Goal: Task Accomplishment & Management: Use online tool/utility

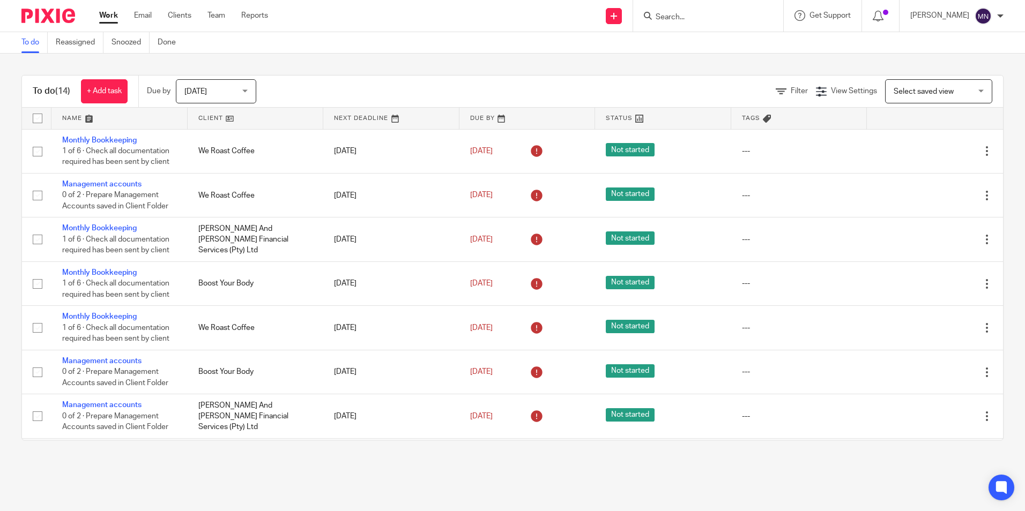
click at [678, 21] on input "Search" at bounding box center [703, 18] width 96 height 10
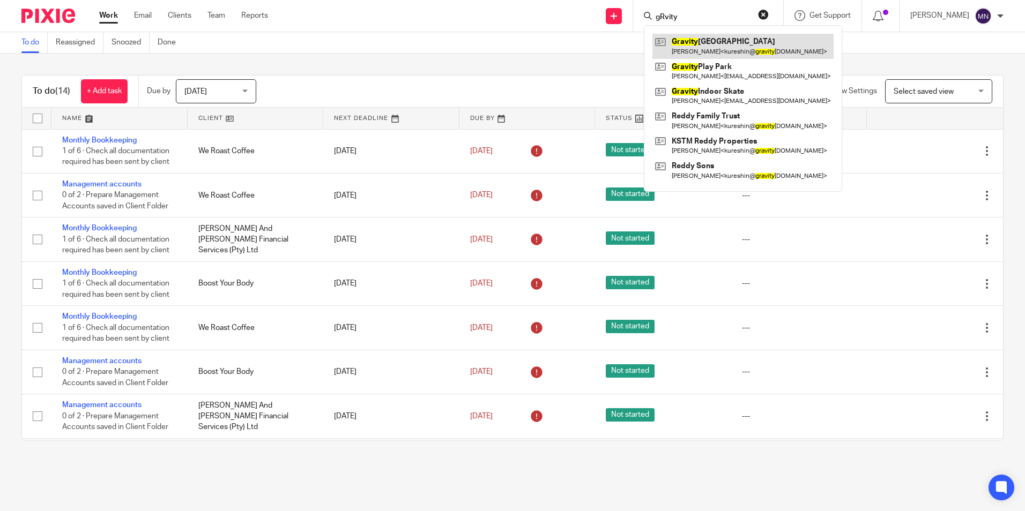
type input "gRvity"
click at [748, 51] on link at bounding box center [742, 46] width 181 height 25
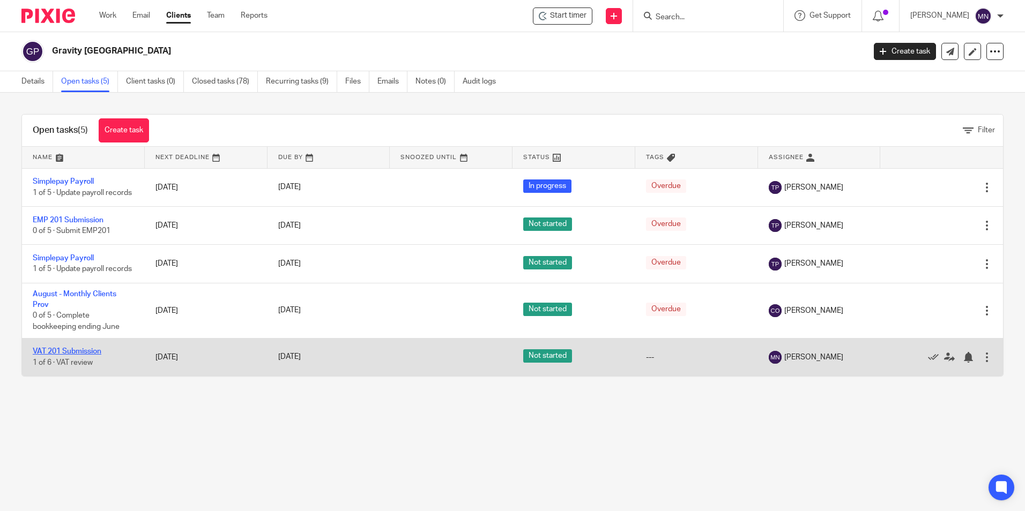
click at [87, 355] on link "VAT 201 Submission" at bounding box center [67, 352] width 69 height 8
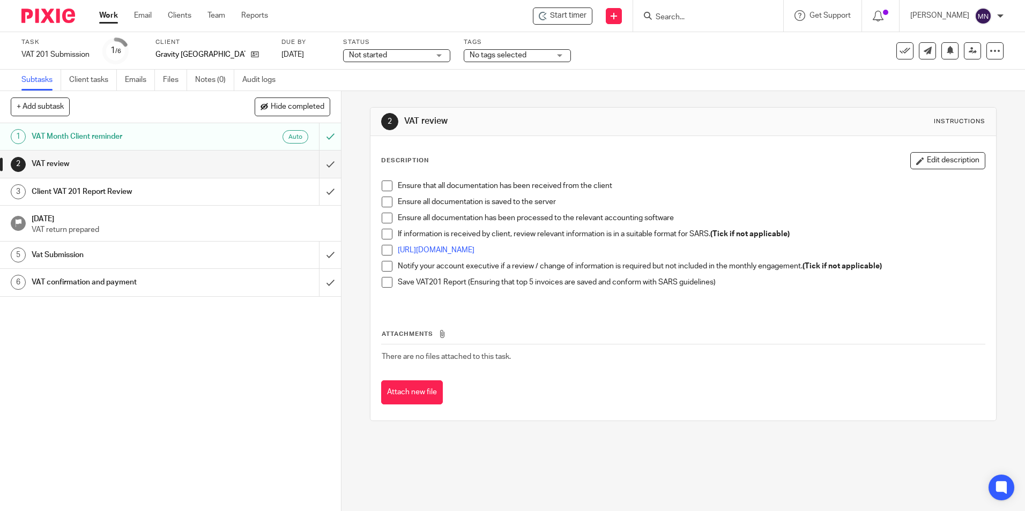
click at [383, 188] on span at bounding box center [387, 186] width 11 height 11
click at [385, 203] on span at bounding box center [387, 202] width 11 height 11
drag, startPoint x: 384, startPoint y: 214, endPoint x: 383, endPoint y: 228, distance: 13.5
click at [384, 215] on span at bounding box center [387, 218] width 11 height 11
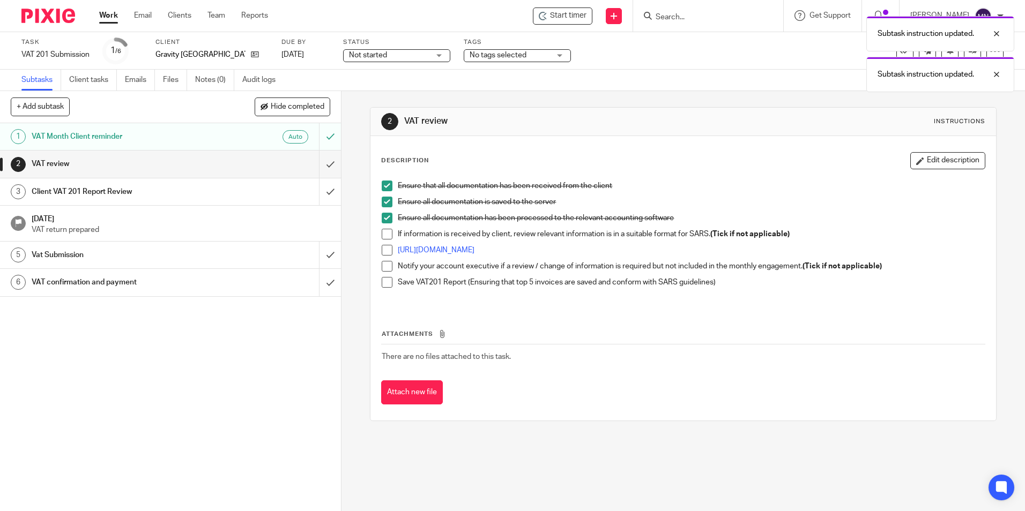
click at [383, 228] on li "Ensure all documentation has been processed to the relevant accounting software" at bounding box center [683, 221] width 603 height 16
drag, startPoint x: 384, startPoint y: 235, endPoint x: 381, endPoint y: 253, distance: 18.5
click at [384, 236] on span at bounding box center [387, 234] width 11 height 11
click at [382, 252] on span at bounding box center [387, 250] width 11 height 11
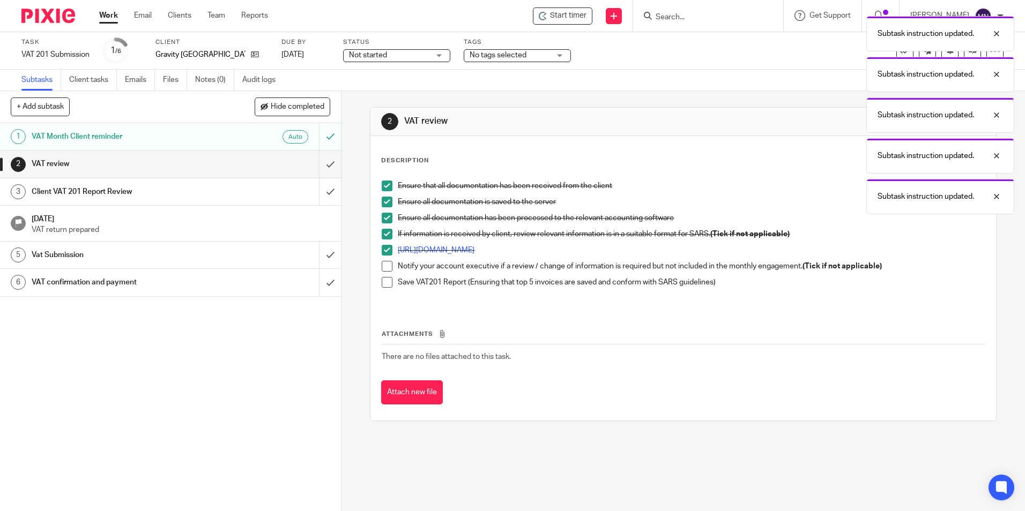
click at [384, 264] on span at bounding box center [387, 266] width 11 height 11
click at [384, 278] on span at bounding box center [387, 282] width 11 height 11
click at [318, 161] on input "submit" at bounding box center [170, 164] width 341 height 27
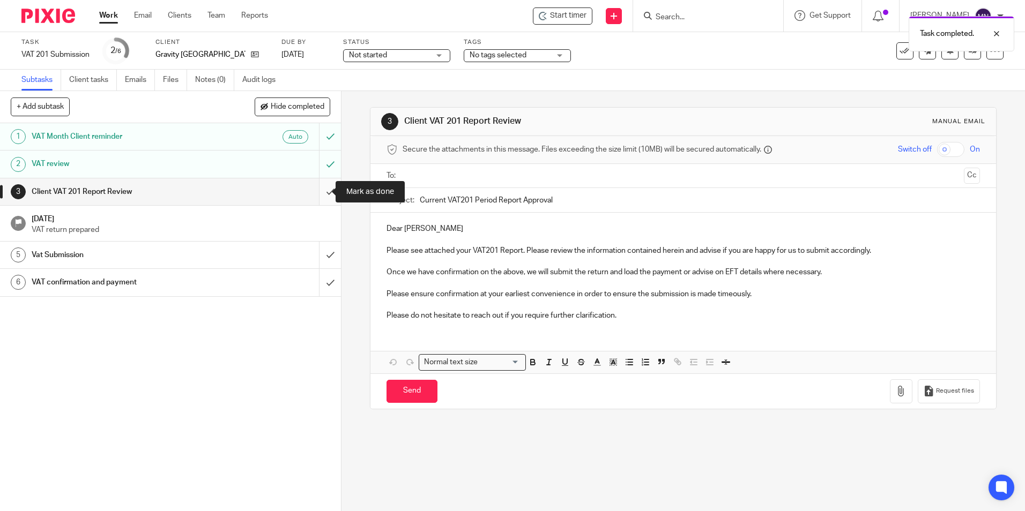
click at [327, 200] on input "submit" at bounding box center [170, 192] width 341 height 27
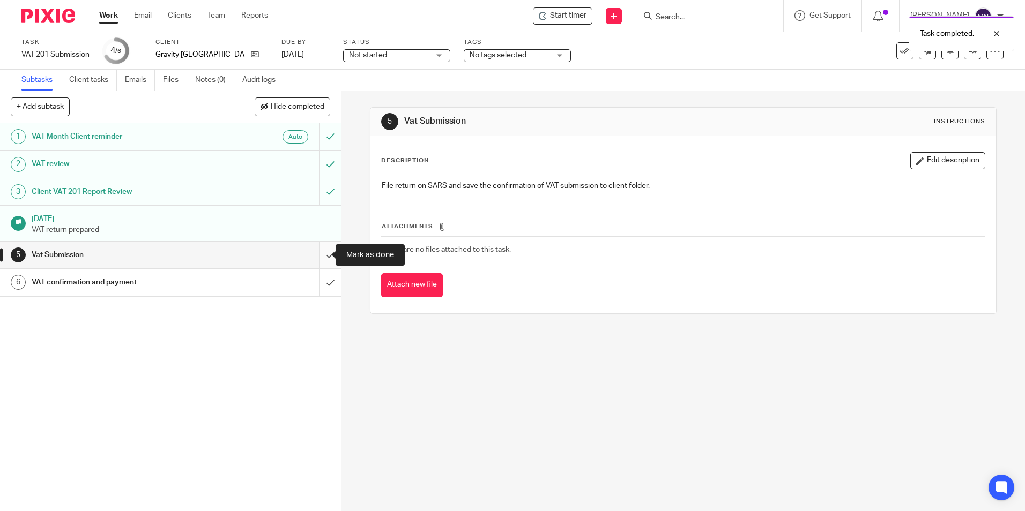
click at [319, 254] on input "submit" at bounding box center [170, 255] width 341 height 27
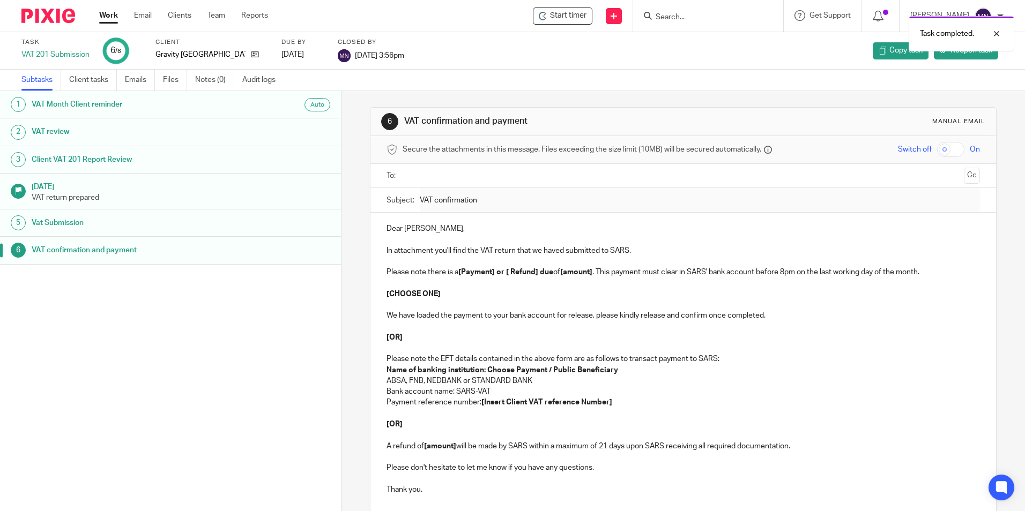
click at [692, 6] on div at bounding box center [708, 16] width 150 height 32
click at [689, 12] on div "Task completed." at bounding box center [764, 31] width 502 height 41
click at [688, 18] on div "Task completed." at bounding box center [764, 31] width 502 height 41
click at [690, 20] on div "Task completed." at bounding box center [764, 31] width 502 height 41
click at [692, 20] on input "Search" at bounding box center [703, 18] width 96 height 10
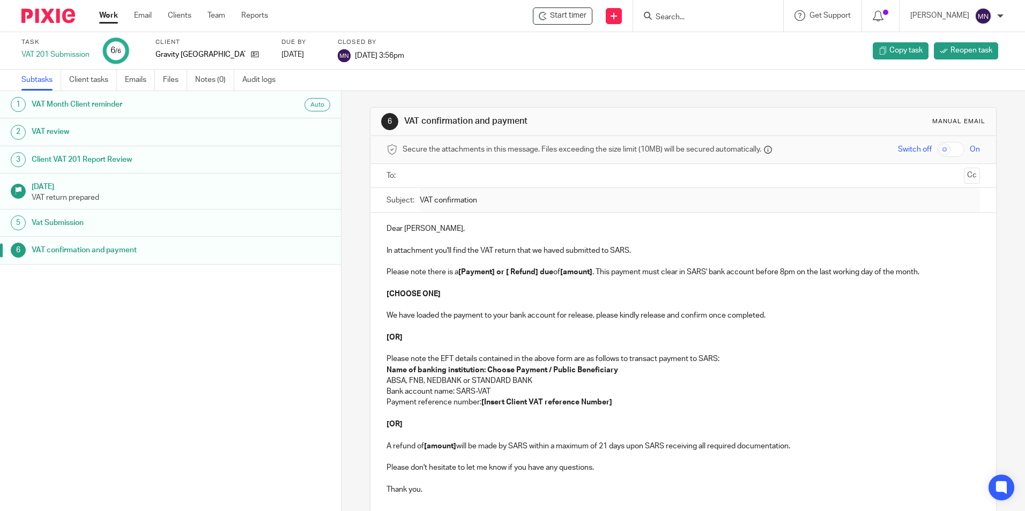
click at [677, 14] on input "Search" at bounding box center [703, 18] width 96 height 10
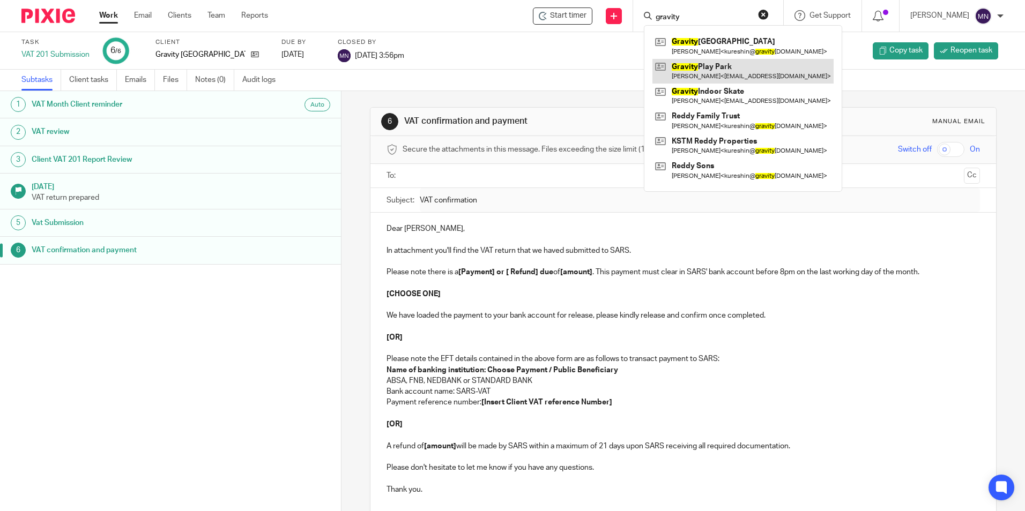
type input "gravity"
click at [733, 66] on link at bounding box center [742, 71] width 181 height 25
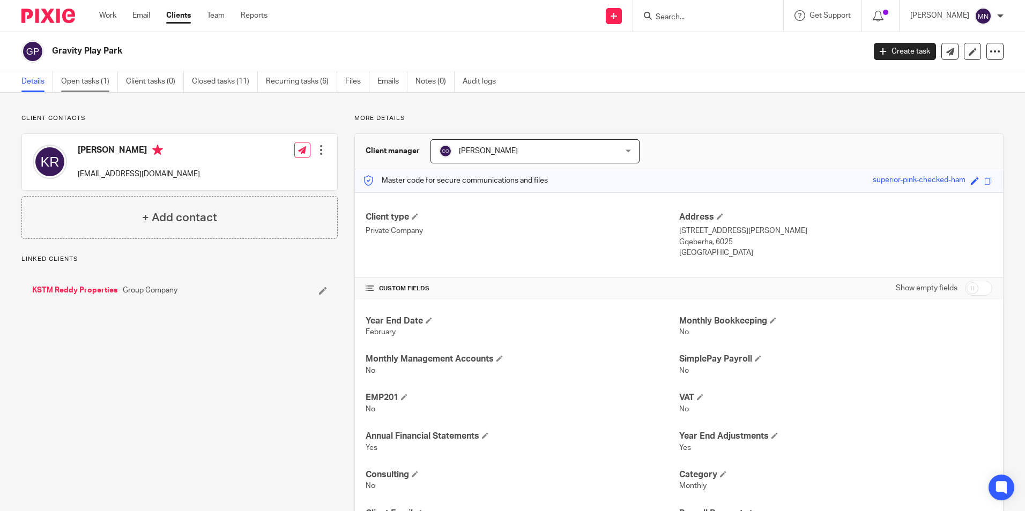
click at [104, 82] on link "Open tasks (1)" at bounding box center [89, 81] width 57 height 21
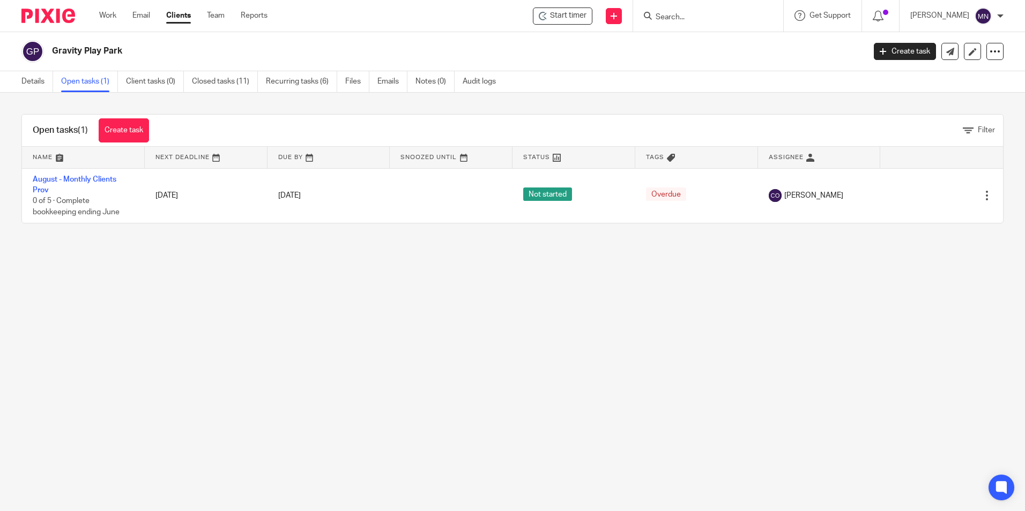
click at [660, 37] on div "Gravity Play Park Create task Export data Merge Archive client" at bounding box center [512, 51] width 1025 height 39
click at [675, 22] on input "Search" at bounding box center [703, 18] width 96 height 10
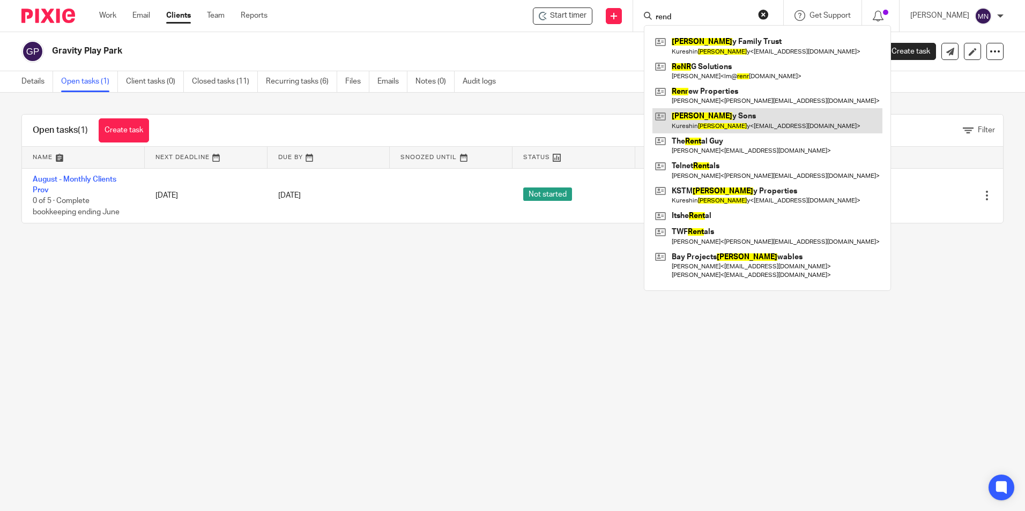
type input "rend"
click at [724, 120] on link at bounding box center [767, 120] width 230 height 25
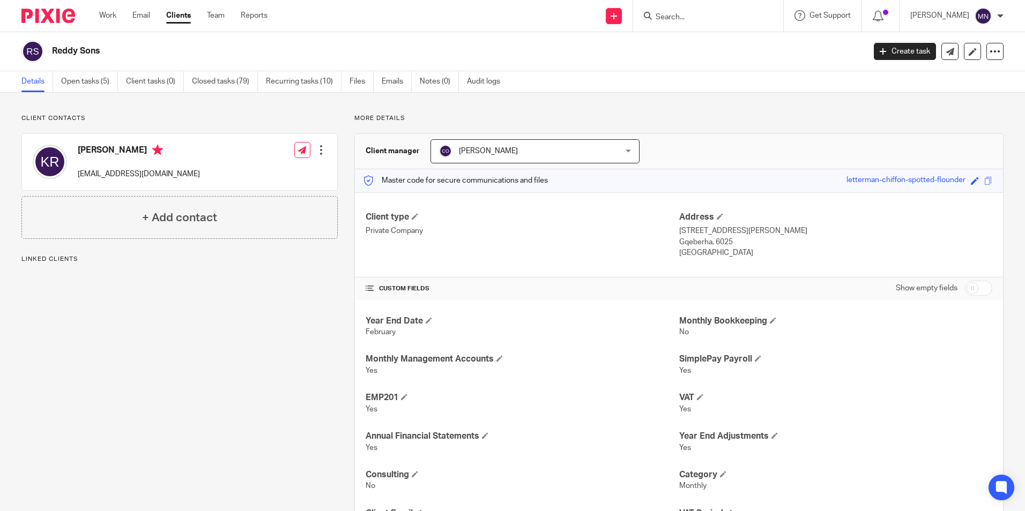
click at [71, 54] on h2 "Reddy Sons" at bounding box center [374, 51] width 644 height 11
click at [82, 93] on div "Client contacts Kureshin Reddy kureshin@gravitype.co.za Edit contact Create cli…" at bounding box center [512, 388] width 1025 height 591
click at [80, 84] on link "Open tasks (5)" at bounding box center [89, 81] width 57 height 21
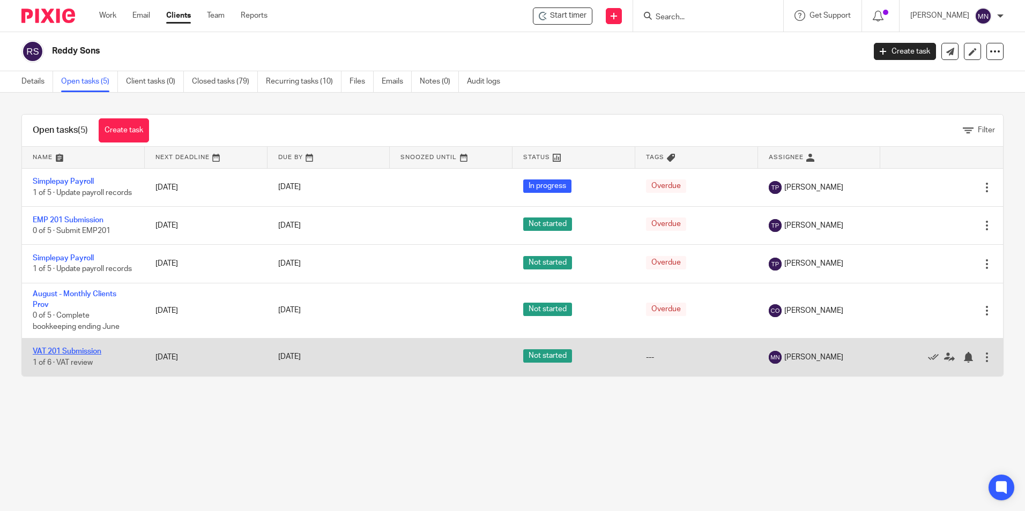
click at [60, 355] on link "VAT 201 Submission" at bounding box center [67, 352] width 69 height 8
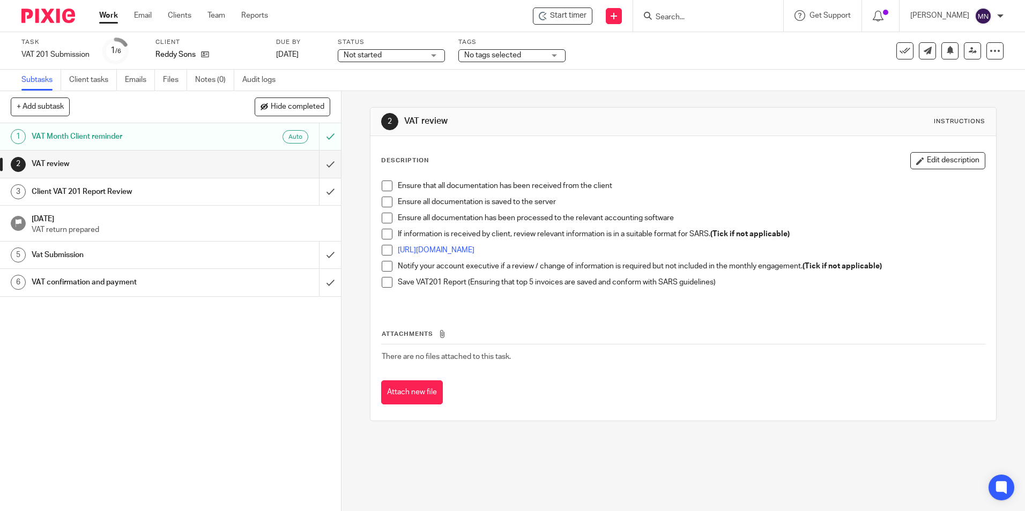
drag, startPoint x: 385, startPoint y: 181, endPoint x: 385, endPoint y: 195, distance: 13.9
click at [384, 181] on span at bounding box center [387, 186] width 11 height 11
click at [389, 200] on span at bounding box center [387, 202] width 11 height 11
click at [385, 222] on span at bounding box center [387, 218] width 11 height 11
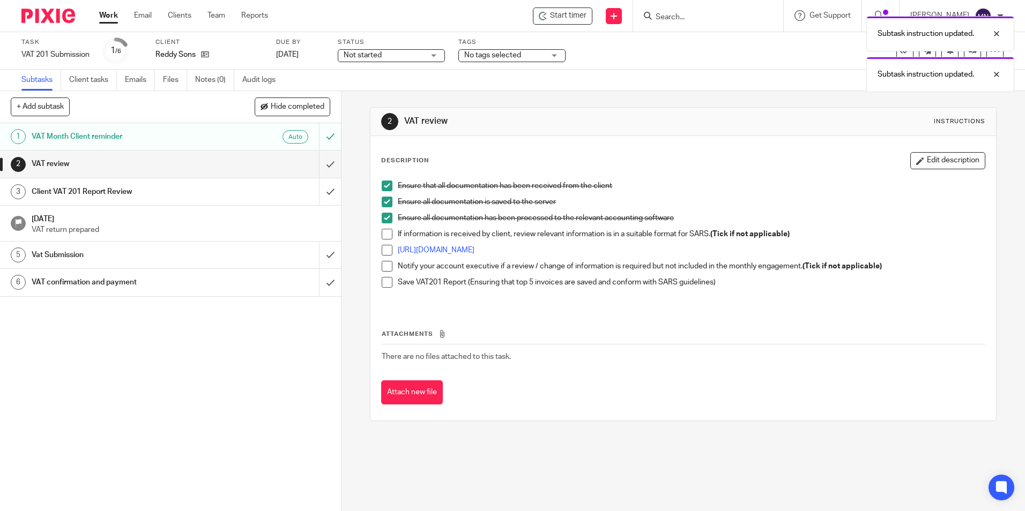
drag, startPoint x: 381, startPoint y: 233, endPoint x: 381, endPoint y: 240, distance: 6.4
click at [382, 234] on span at bounding box center [387, 234] width 11 height 11
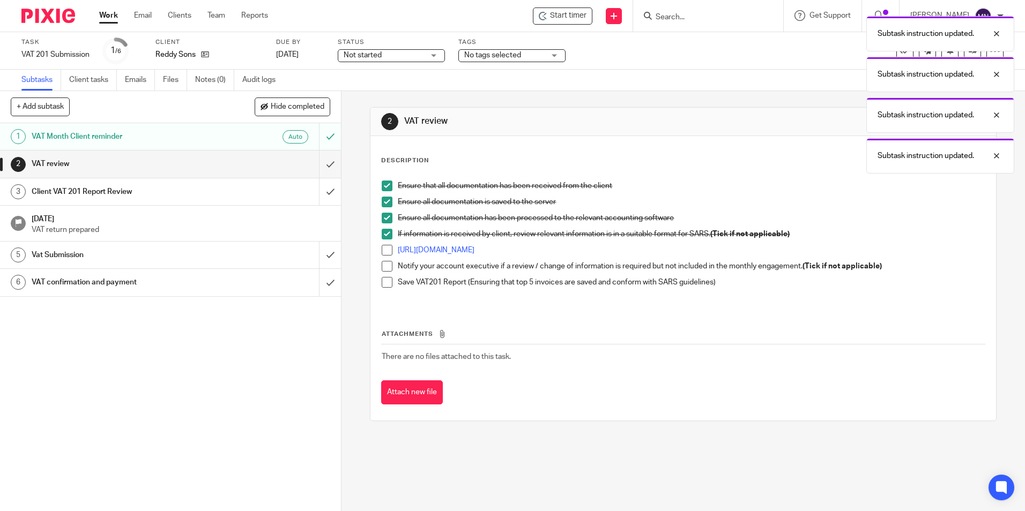
click at [383, 249] on span at bounding box center [387, 250] width 11 height 11
drag, startPoint x: 383, startPoint y: 266, endPoint x: 381, endPoint y: 276, distance: 10.4
click at [383, 266] on span at bounding box center [387, 266] width 11 height 11
click at [382, 279] on span at bounding box center [387, 282] width 11 height 11
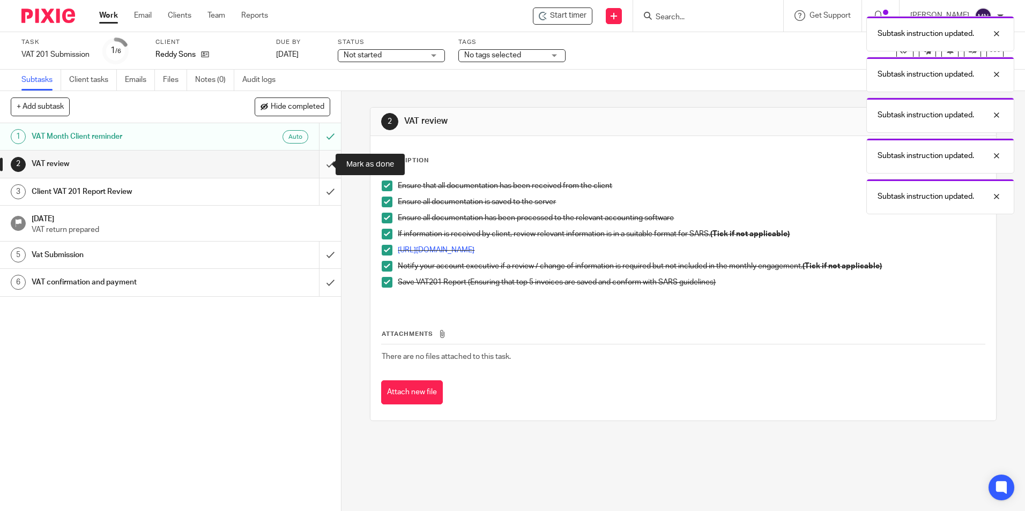
click at [321, 173] on input "submit" at bounding box center [170, 164] width 341 height 27
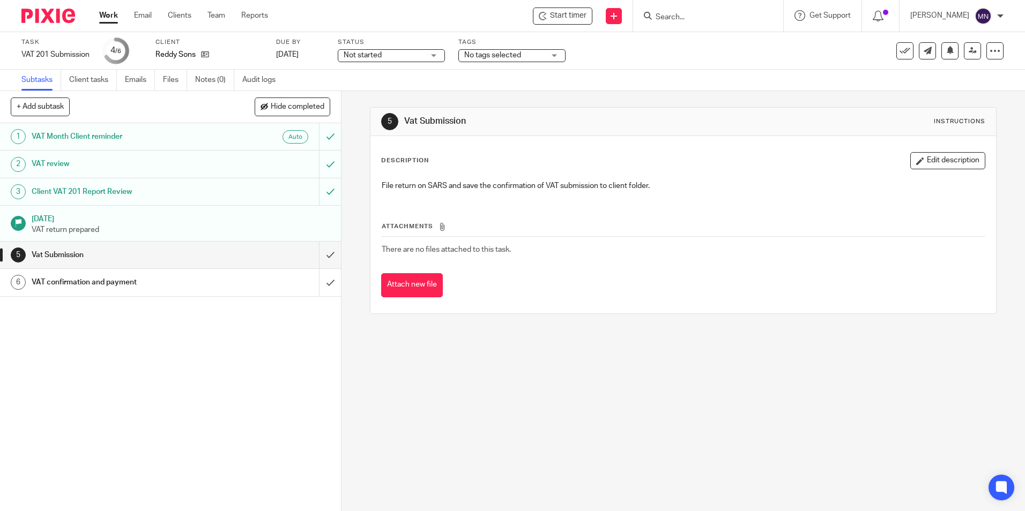
click at [154, 58] on div "Task VAT 201 Submission Save VAT 201 Submission 4 /6 Client Reddy Sons Due by […" at bounding box center [430, 51] width 819 height 26
drag, startPoint x: 159, startPoint y: 53, endPoint x: 204, endPoint y: 53, distance: 45.6
click at [204, 53] on div "Reddy Sons" at bounding box center [208, 54] width 107 height 11
drag, startPoint x: 204, startPoint y: 53, endPoint x: 180, endPoint y: 58, distance: 25.2
copy div "Reddy Sons"
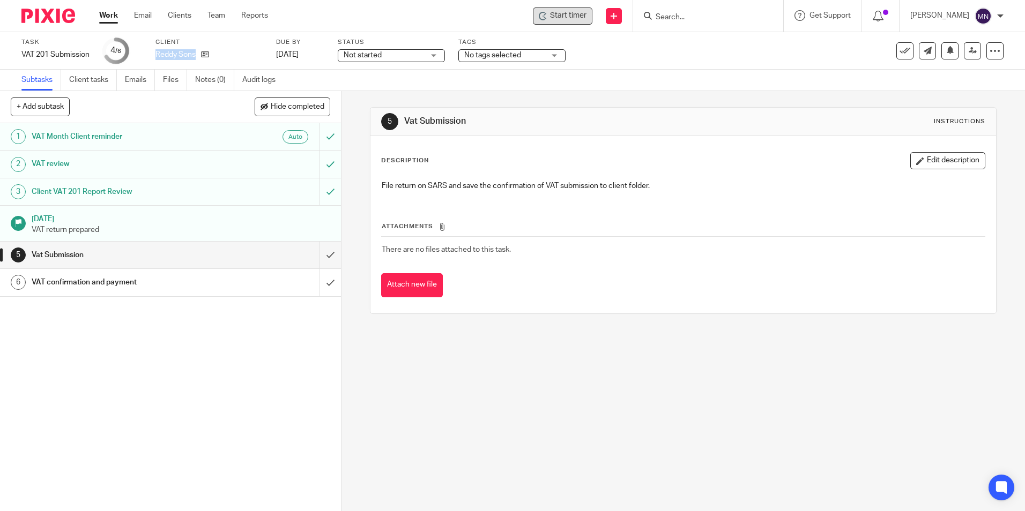
click at [558, 14] on span "Start timer" at bounding box center [568, 15] width 36 height 11
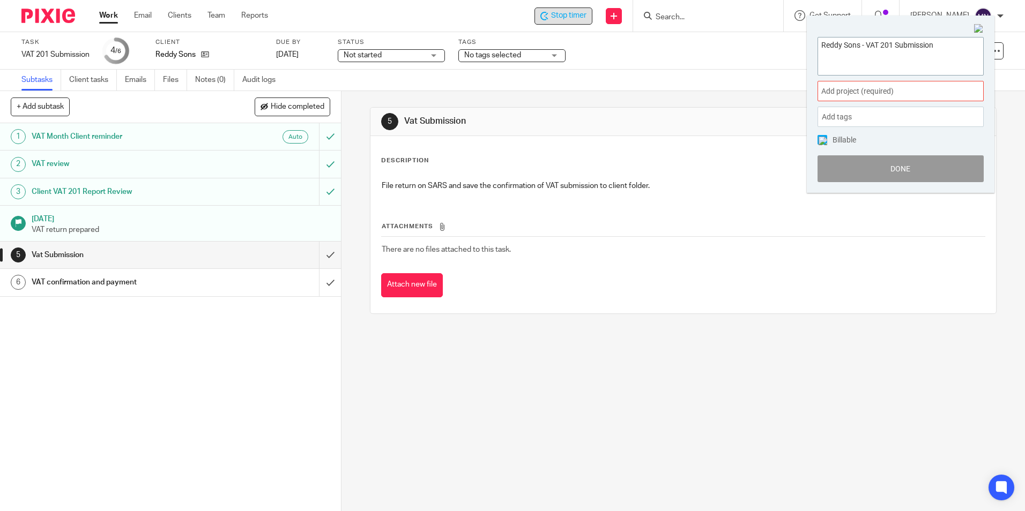
paste textarea "VAT 201 Submission-202509"
click at [971, 48] on textarea "Reddy Sons - VAT 201 SubmissionVAT 201 Submission-202509" at bounding box center [900, 55] width 165 height 35
type textarea "Reddy Sons - VAT 201 SubmissionVAT 201 Submission-202509"
click at [925, 97] on span "Add project (required) :" at bounding box center [888, 91] width 135 height 11
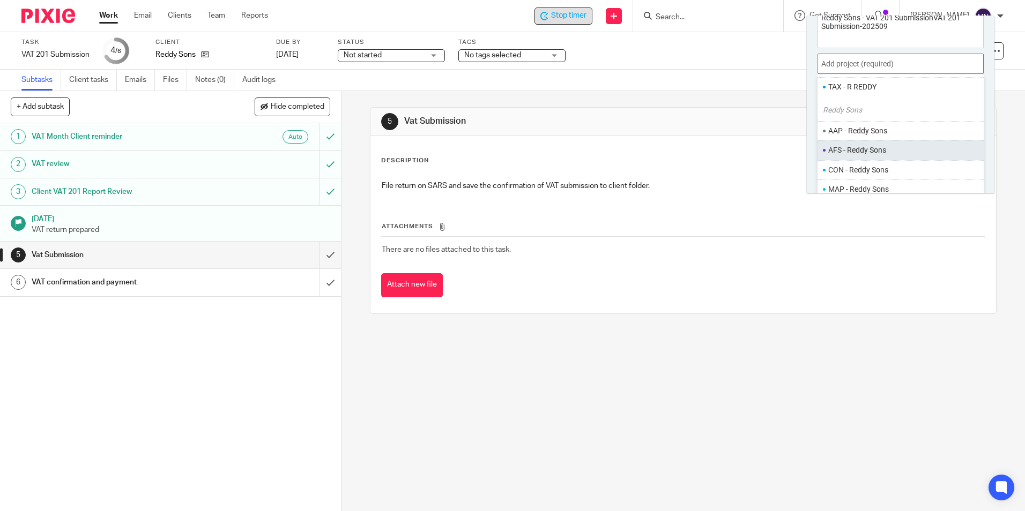
scroll to position [53, 0]
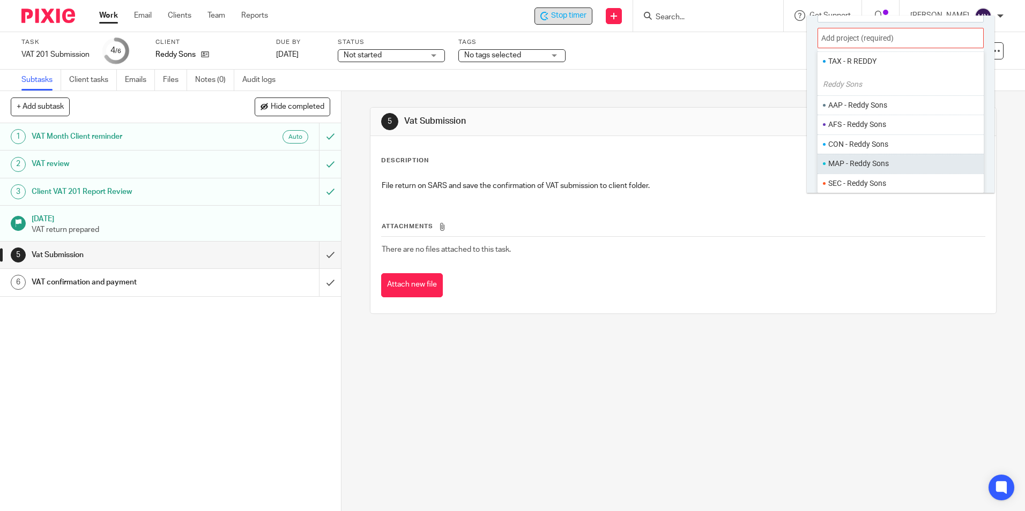
type input "redd"
click at [879, 160] on li "MAP - Reddy Sons" at bounding box center [904, 163] width 153 height 11
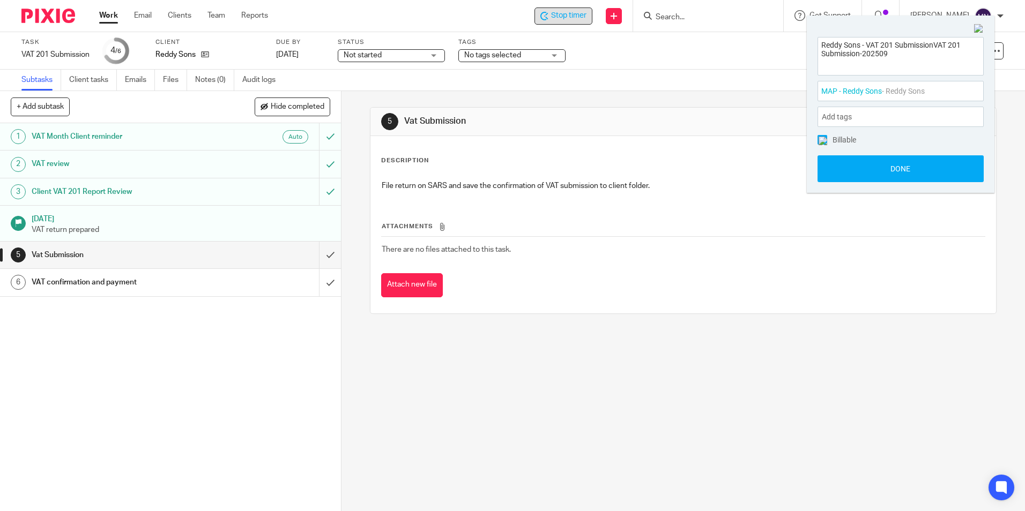
click at [896, 116] on div "Add tags" at bounding box center [901, 117] width 166 height 20
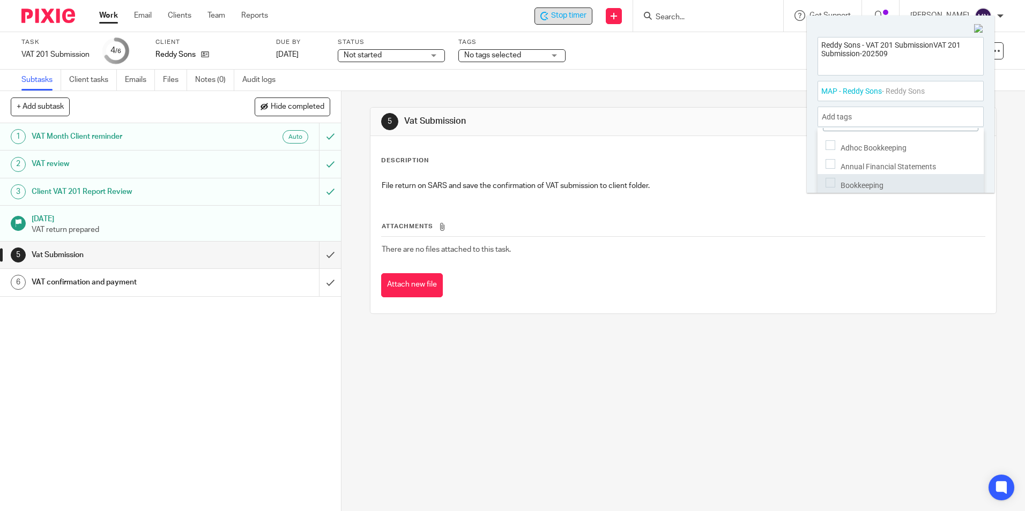
scroll to position [36, 0]
click at [869, 171] on span "Bookkeeping" at bounding box center [862, 173] width 43 height 9
click at [871, 181] on div "Invoices" at bounding box center [901, 190] width 166 height 19
click at [901, 115] on div "Add tags Bookkeeping , Invoices" at bounding box center [901, 117] width 166 height 20
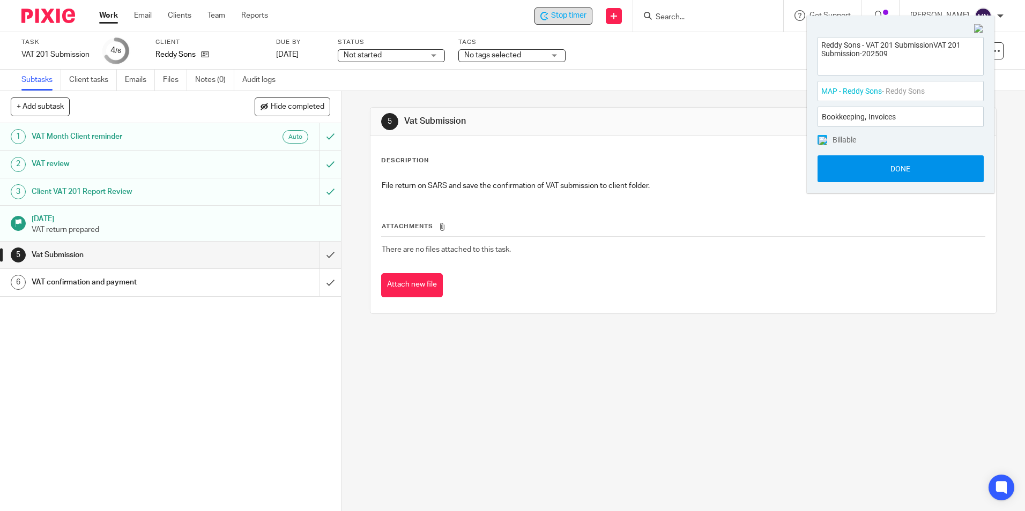
drag, startPoint x: 884, startPoint y: 182, endPoint x: 885, endPoint y: 176, distance: 6.0
click at [883, 182] on button "Done" at bounding box center [901, 168] width 166 height 27
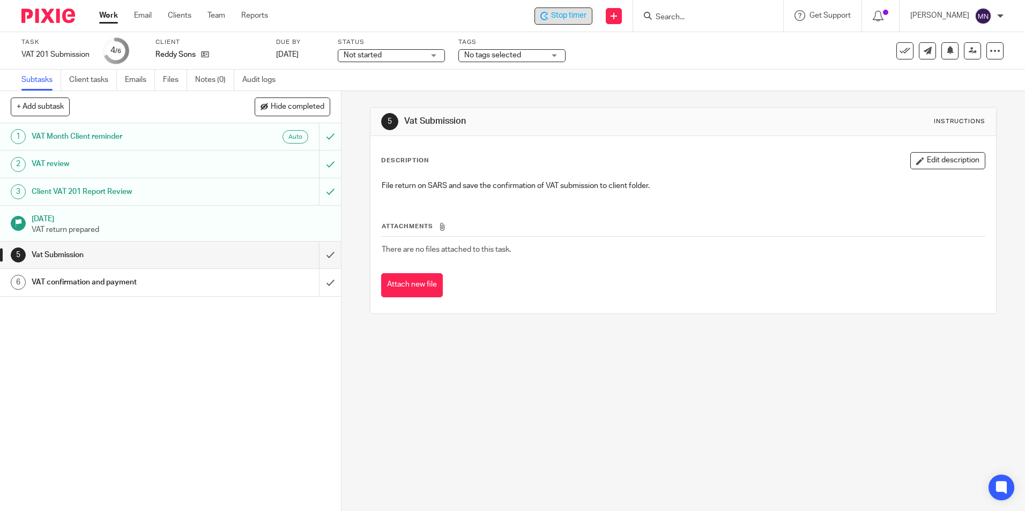
click at [886, 169] on div "Description Edit description File return on SARS and save the confirmation of V…" at bounding box center [683, 176] width 604 height 48
click at [321, 251] on input "submit" at bounding box center [170, 255] width 341 height 27
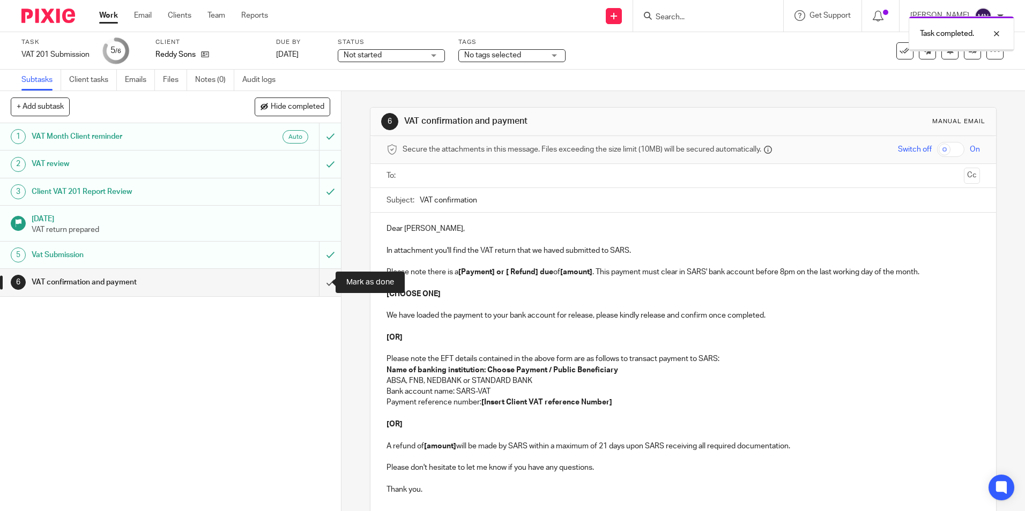
click at [329, 277] on input "submit" at bounding box center [170, 282] width 341 height 27
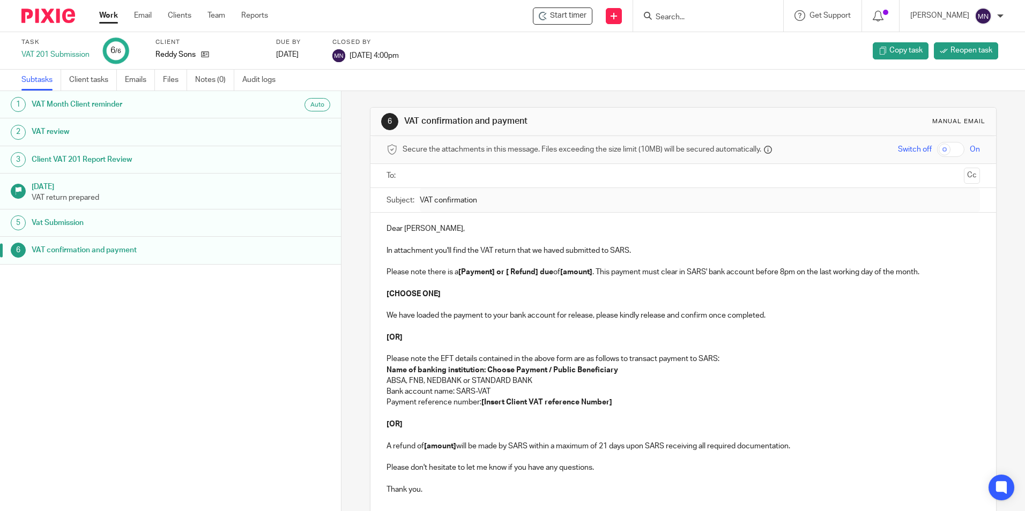
click at [693, 19] on input "Search" at bounding box center [703, 18] width 96 height 10
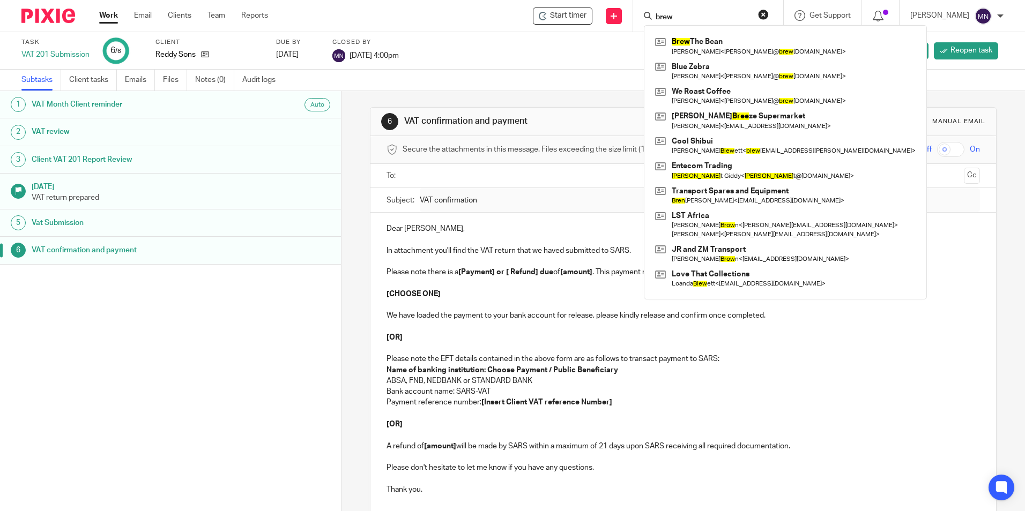
type input "brew"
click at [692, 33] on div "Brew The Bean [PERSON_NAME] < [PERSON_NAME]@ brew [DOMAIN_NAME] > Blue [PERSON_…" at bounding box center [785, 162] width 283 height 274
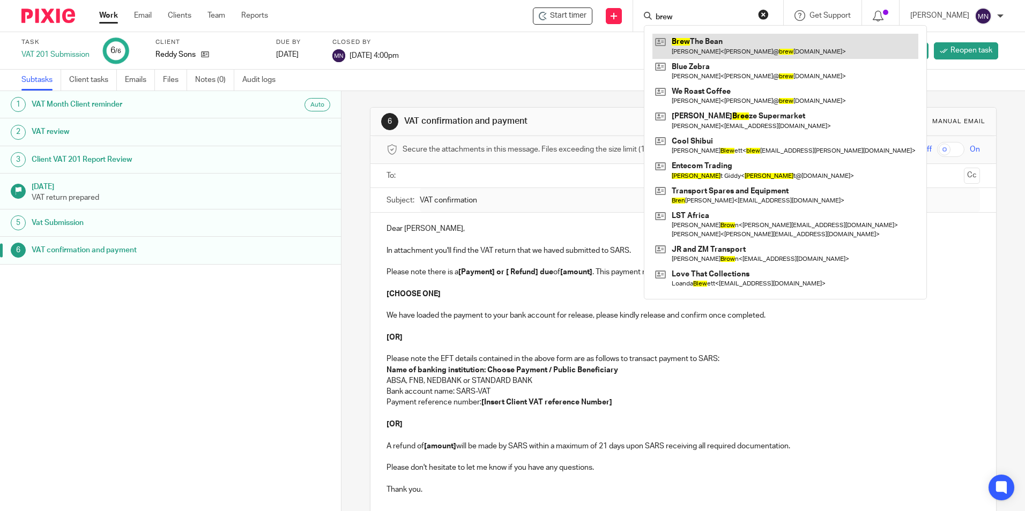
click at [698, 46] on link at bounding box center [785, 46] width 266 height 25
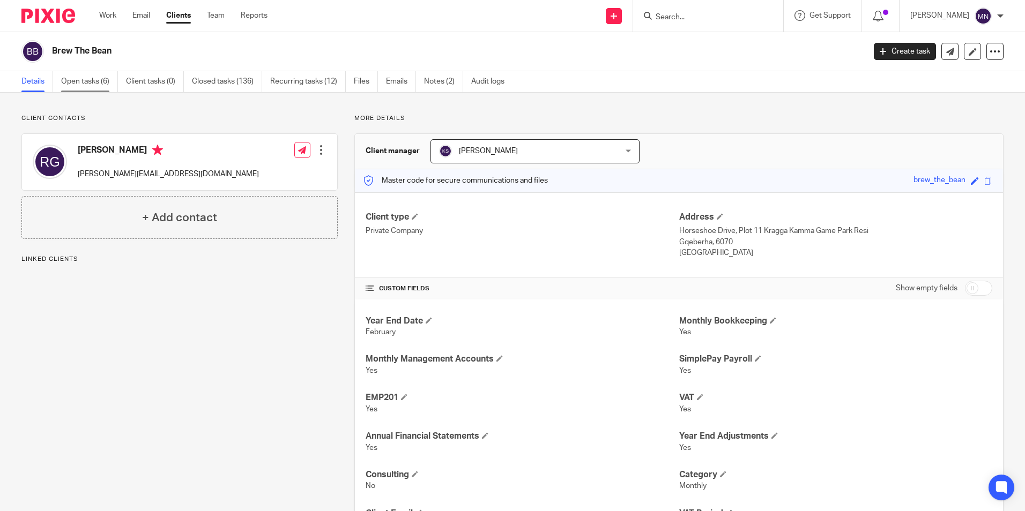
click at [96, 76] on link "Open tasks (6)" at bounding box center [89, 81] width 57 height 21
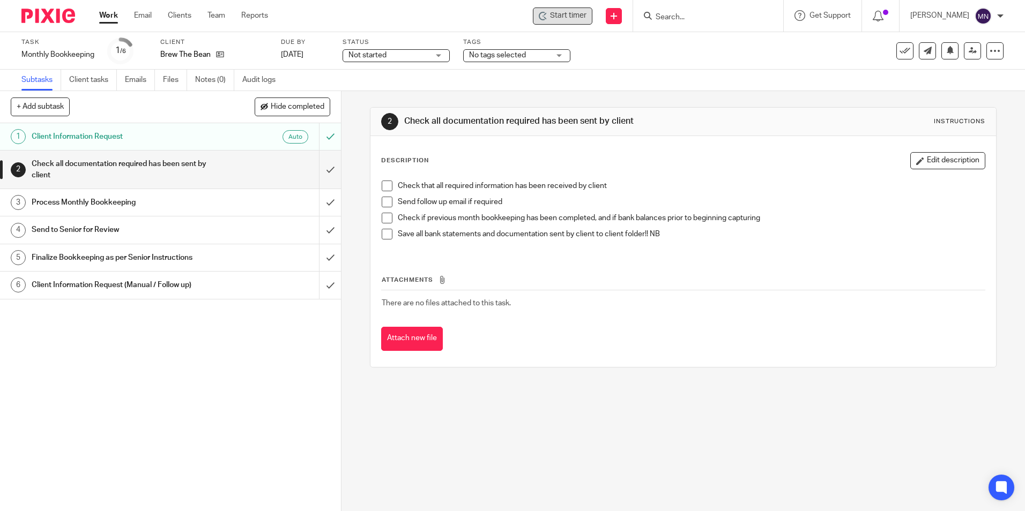
click at [553, 18] on span "Start timer" at bounding box center [568, 15] width 36 height 11
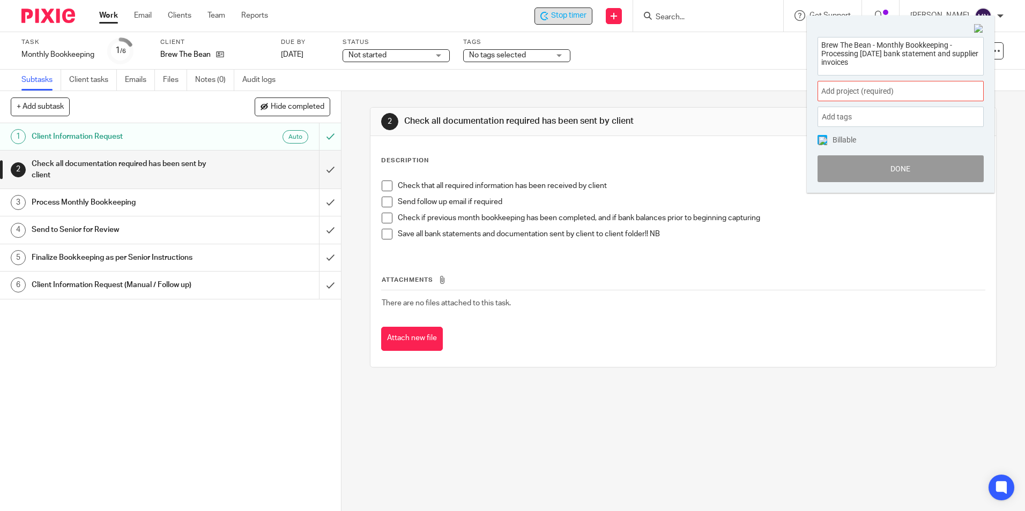
type textarea "Brew The Bean - Monthly Bookkeeping -Processing [DATE] bank statement and suppl…"
click at [913, 94] on span "Add project (required) :" at bounding box center [888, 91] width 135 height 11
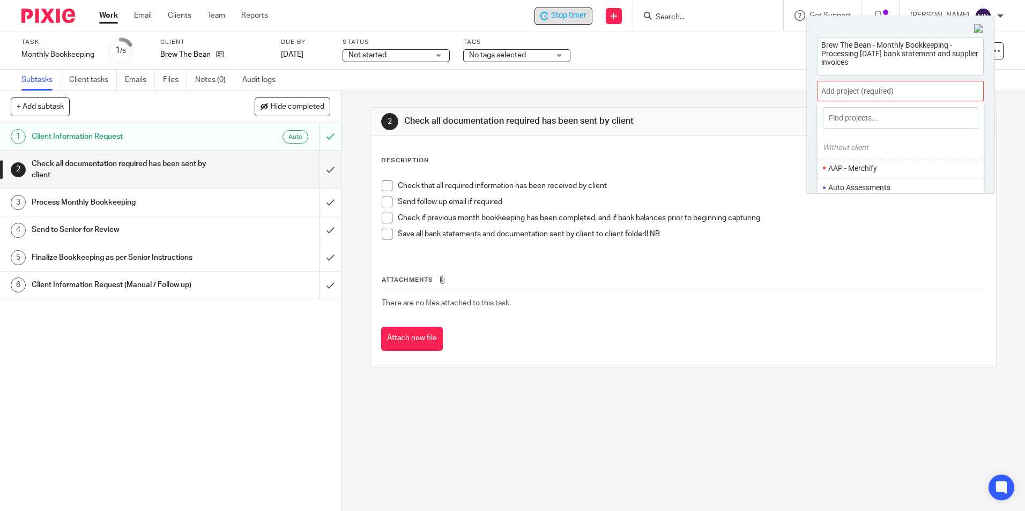
click at [909, 121] on input at bounding box center [900, 117] width 155 height 21
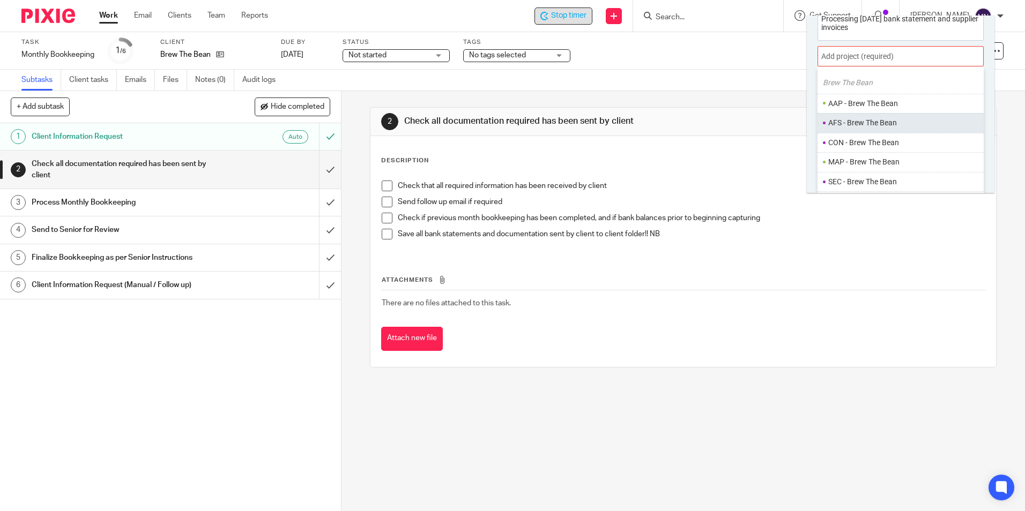
scroll to position [53, 0]
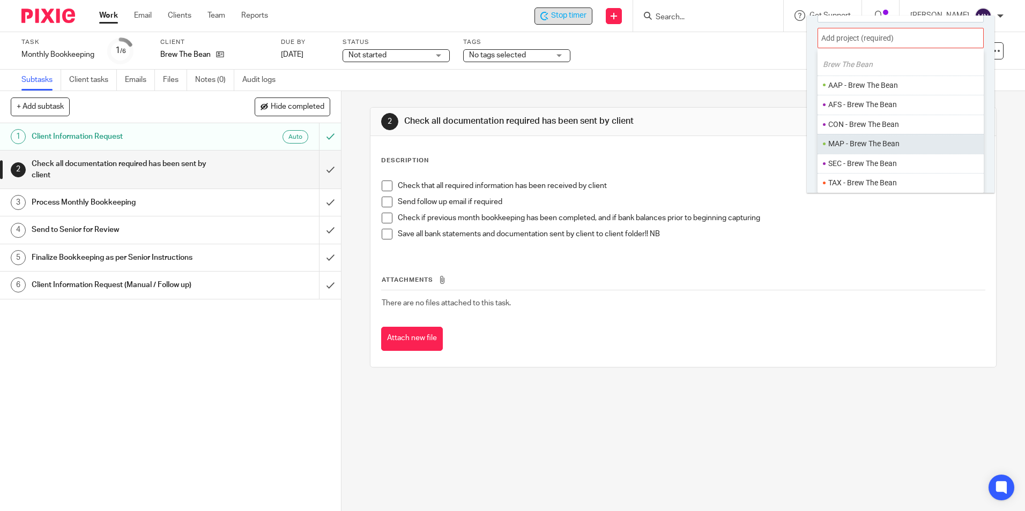
type input "brew"
click at [866, 150] on ul "MAP - Brew The Bean" at bounding box center [901, 144] width 166 height 20
click at [867, 141] on li "MAP - Brew The Bean" at bounding box center [904, 143] width 153 height 11
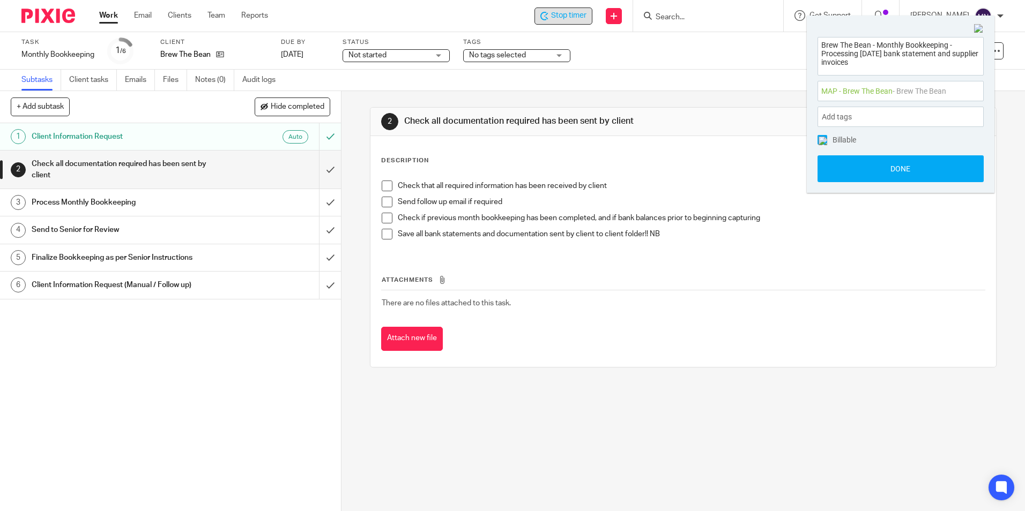
click at [882, 107] on div "Add tags" at bounding box center [901, 117] width 166 height 20
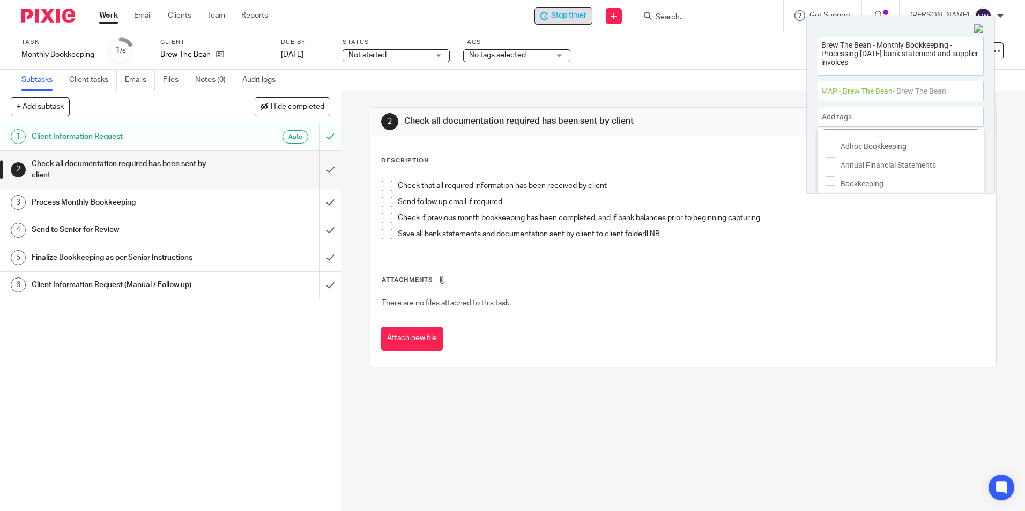
scroll to position [36, 0]
click at [882, 169] on span "Bookkeeping" at bounding box center [862, 173] width 43 height 9
click at [872, 173] on div "Bookkeeping" at bounding box center [901, 171] width 166 height 19
click at [872, 176] on div "Bookkeeping" at bounding box center [901, 171] width 166 height 19
click at [870, 169] on span "Bookkeeping" at bounding box center [862, 173] width 43 height 9
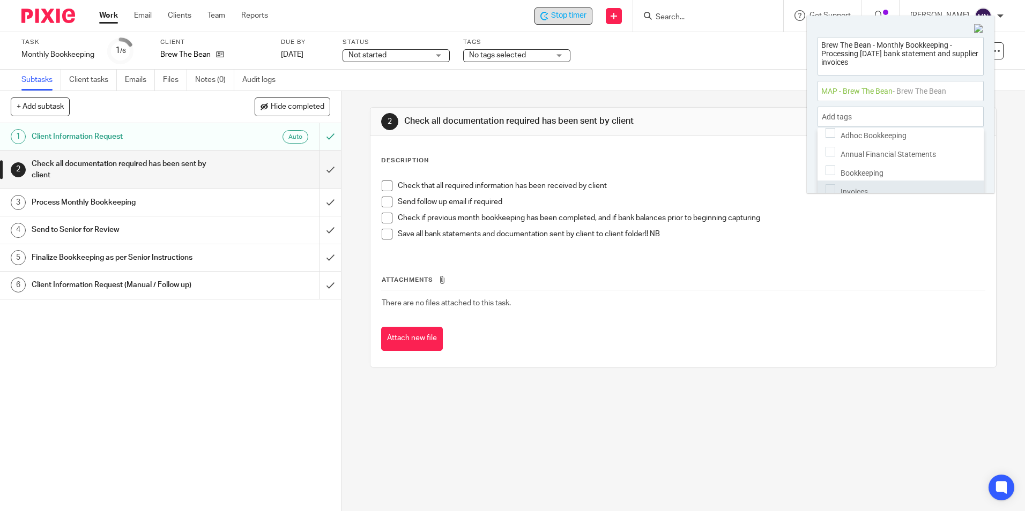
click at [871, 181] on div "Invoices" at bounding box center [901, 190] width 166 height 19
click at [871, 175] on div "Bookkeeping" at bounding box center [901, 171] width 166 height 19
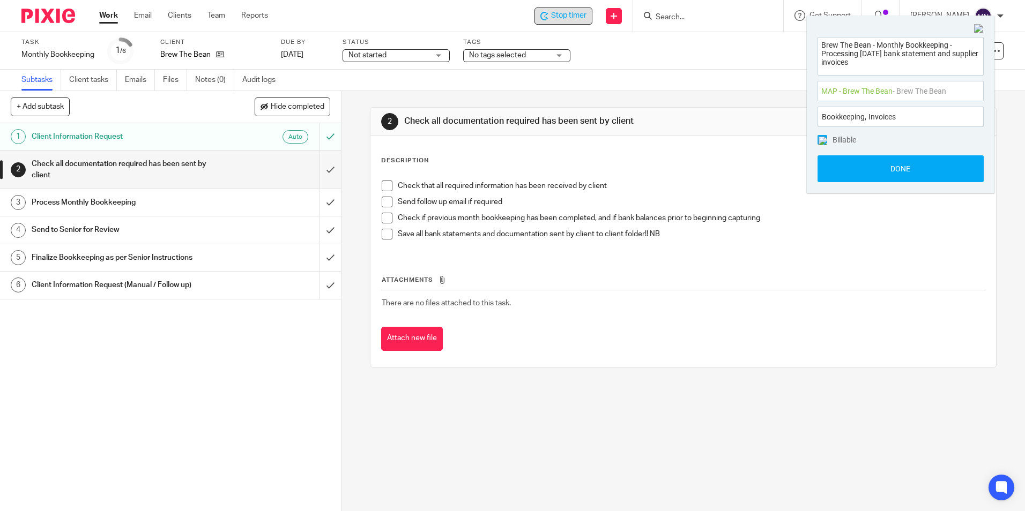
click at [928, 105] on div "Brew The Bean - Monthly Bookkeeping -Processing [DATE] bank statement and suppl…" at bounding box center [901, 109] width 188 height 167
click at [900, 159] on button "Done" at bounding box center [901, 168] width 166 height 27
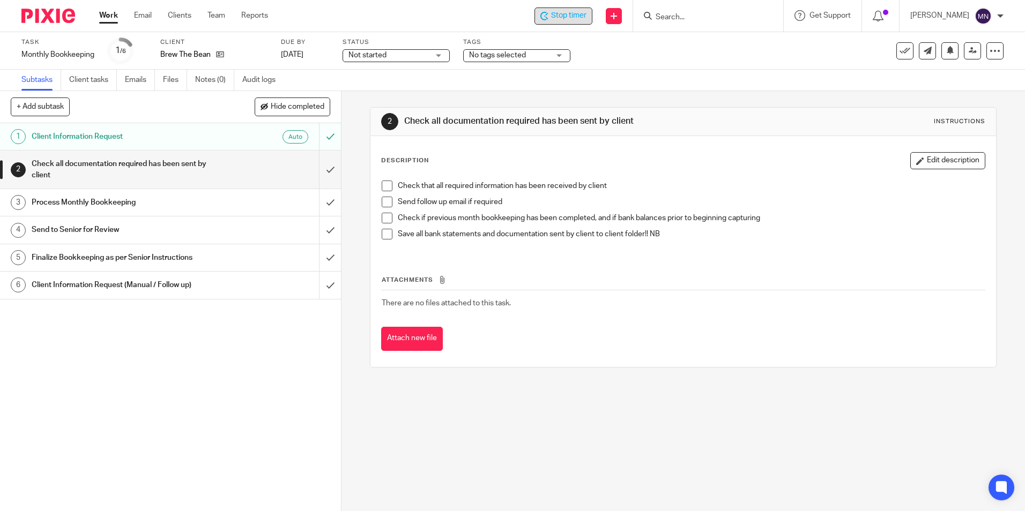
click at [388, 182] on span at bounding box center [387, 186] width 11 height 11
click at [388, 199] on span at bounding box center [387, 202] width 11 height 11
click at [383, 206] on span at bounding box center [387, 202] width 11 height 11
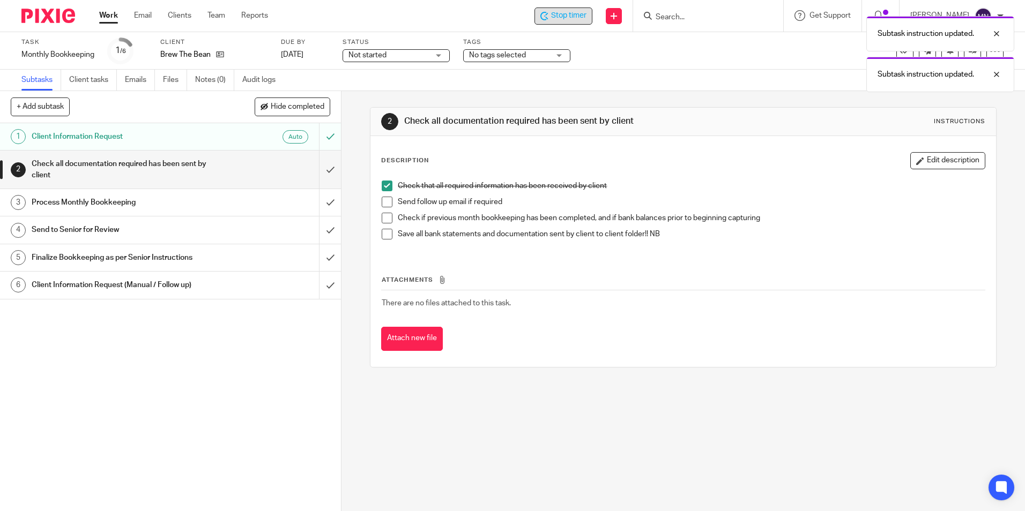
click at [386, 212] on li "Send follow up email if required" at bounding box center [683, 205] width 603 height 16
click at [386, 218] on span at bounding box center [387, 218] width 11 height 11
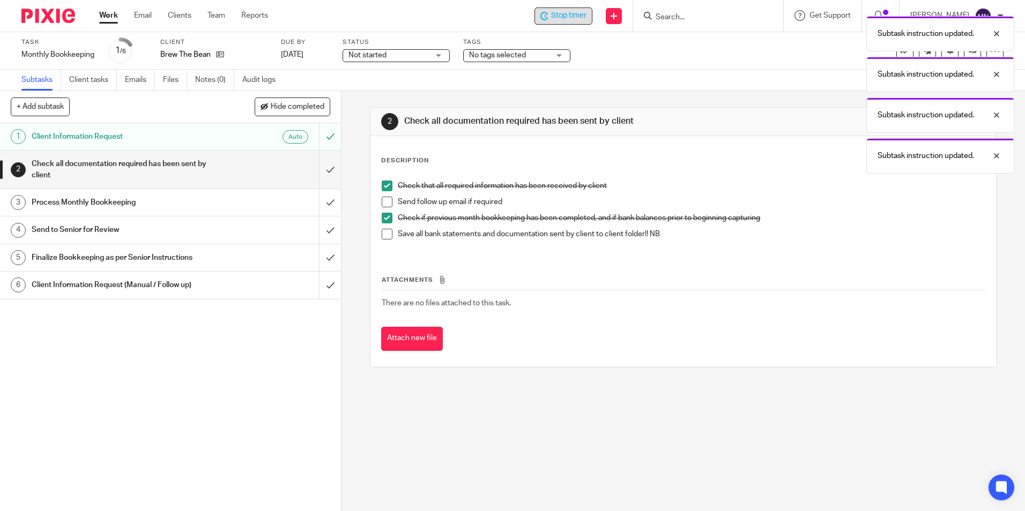
click at [384, 204] on span at bounding box center [387, 202] width 11 height 11
click at [389, 231] on span at bounding box center [387, 234] width 11 height 11
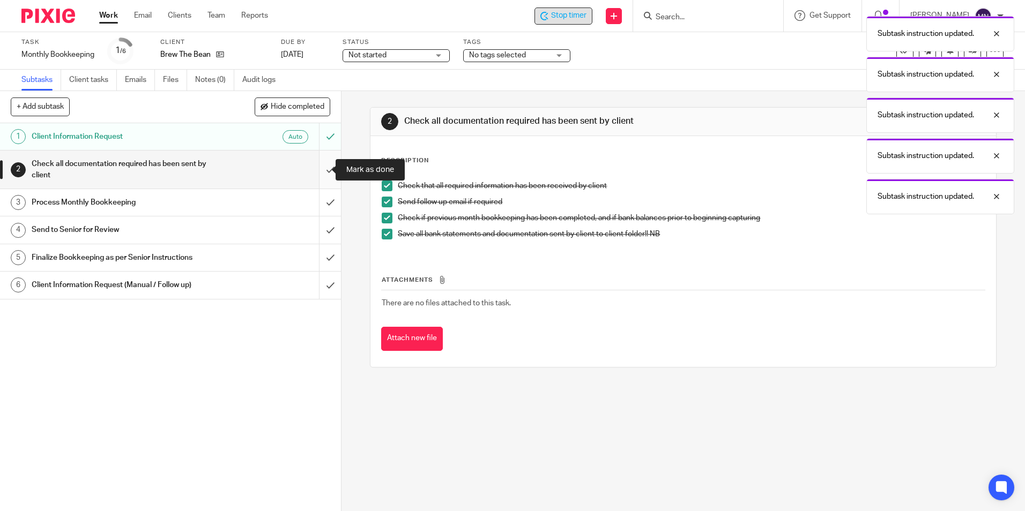
click at [318, 172] on input "submit" at bounding box center [170, 170] width 341 height 38
